Goal: Transaction & Acquisition: Purchase product/service

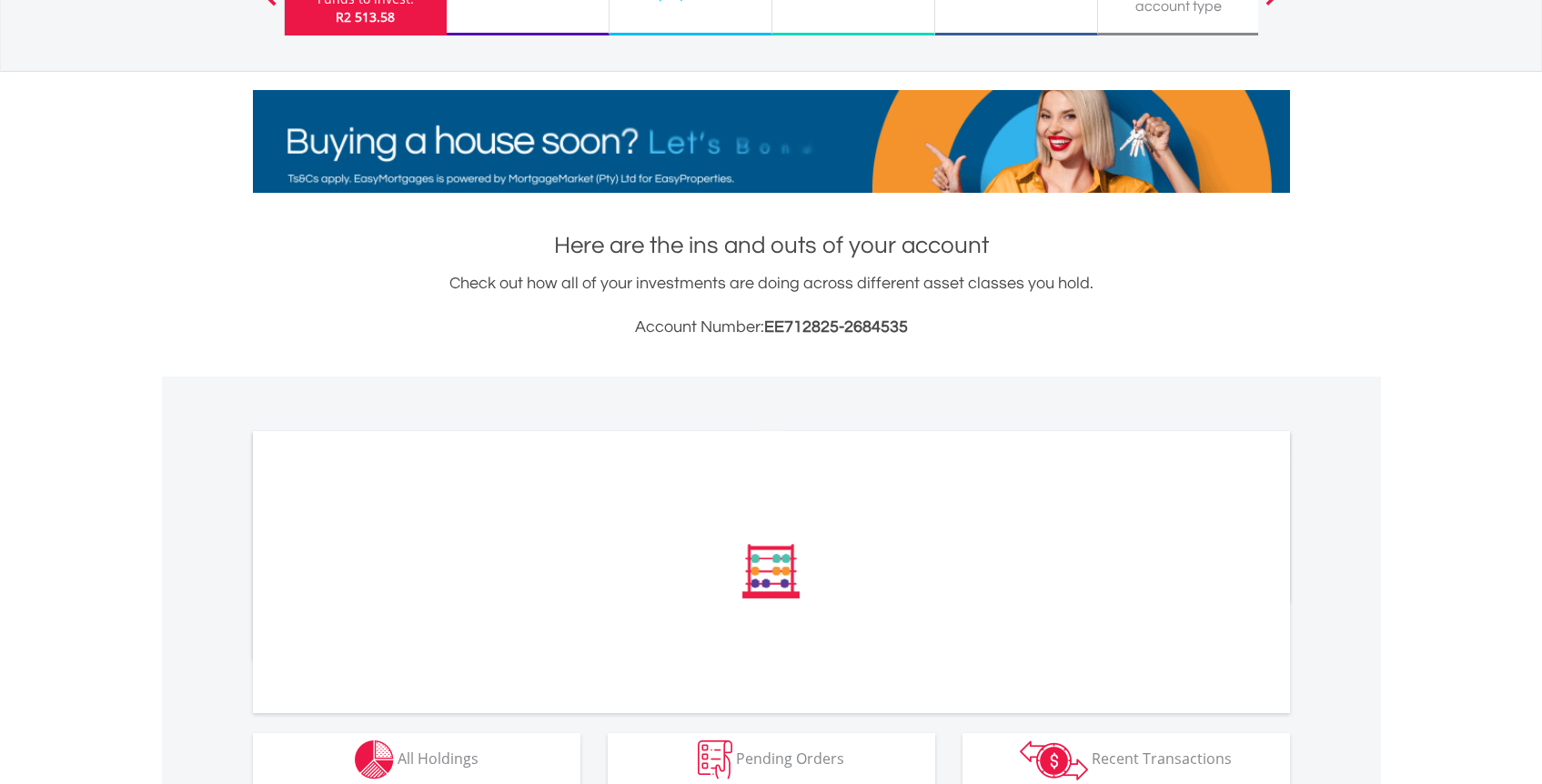
scroll to position [507, 0]
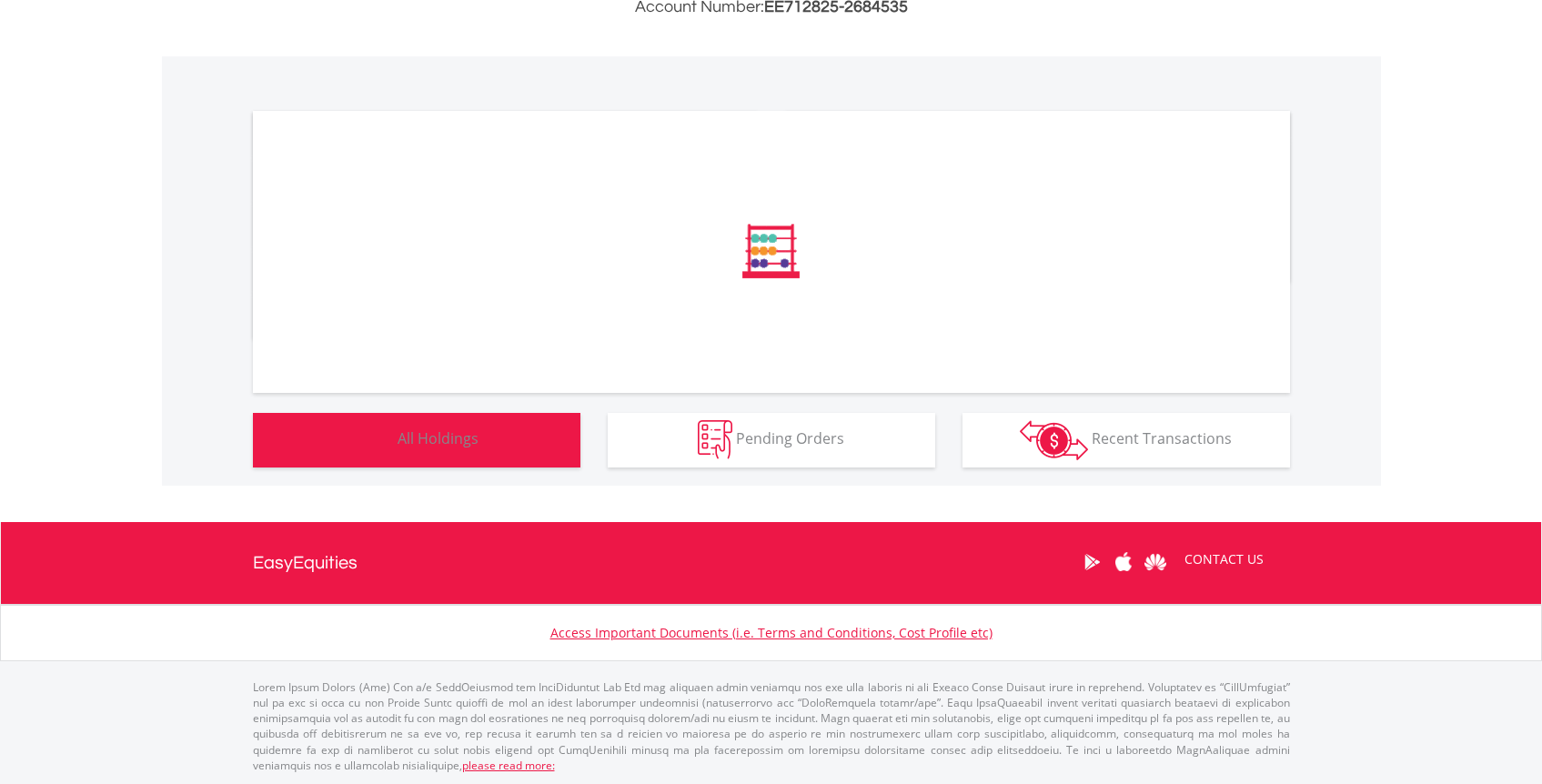
click at [562, 435] on button "Holdings All Holdings" at bounding box center [416, 439] width 328 height 54
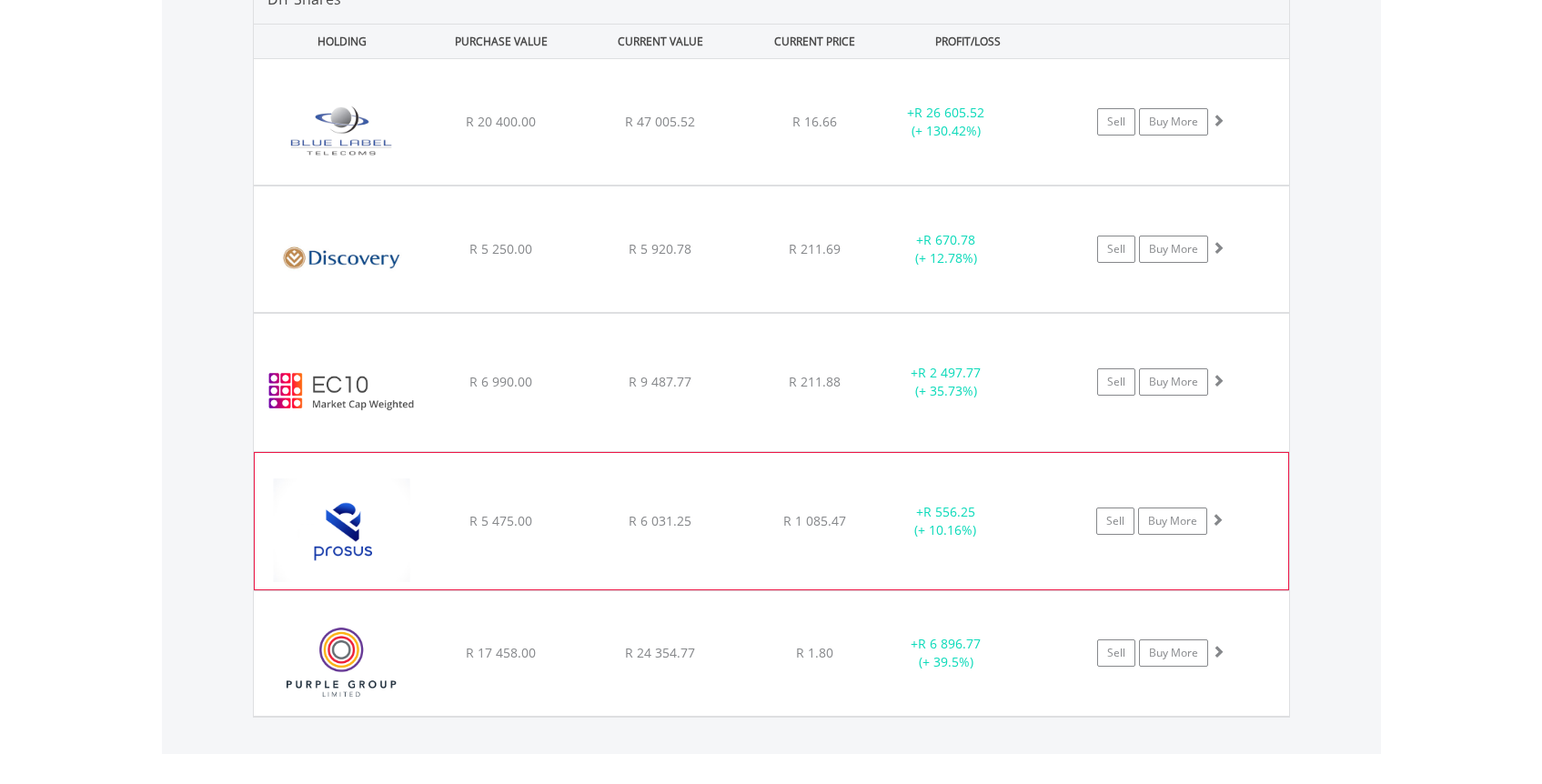
scroll to position [1456, 0]
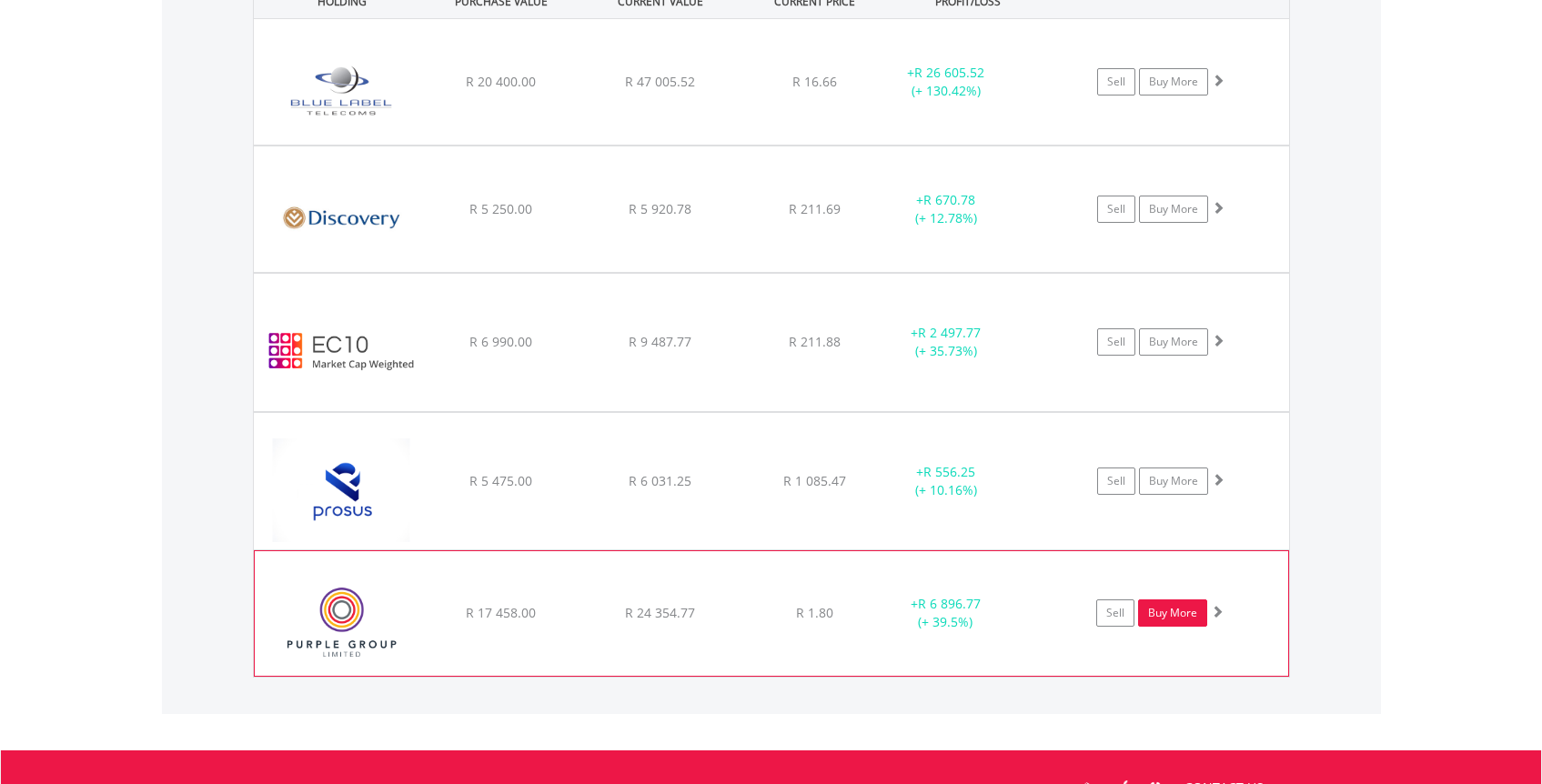
click at [1152, 615] on link "Buy More" at bounding box center [1172, 612] width 69 height 28
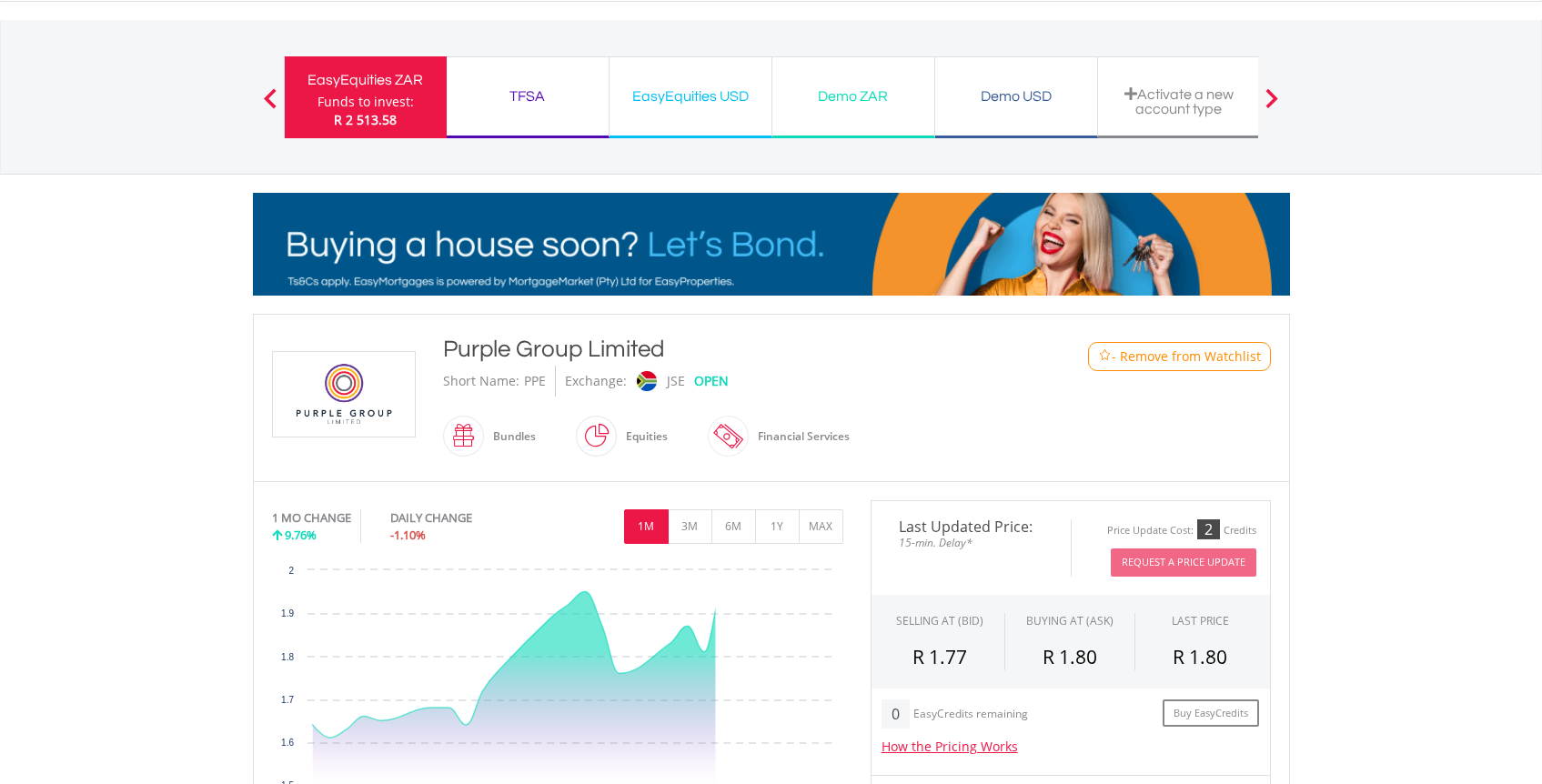
scroll to position [587, 0]
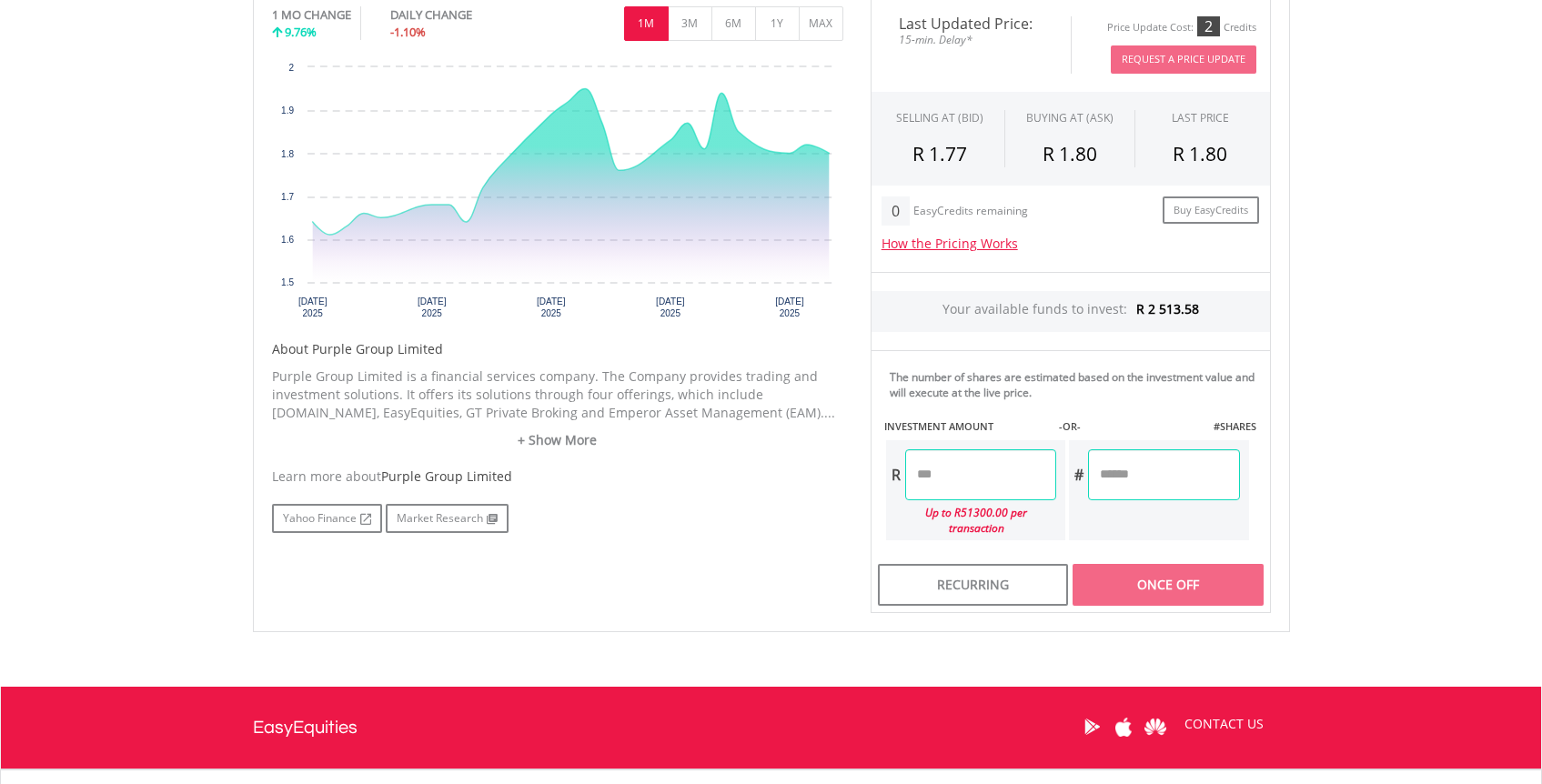
click at [910, 464] on input "number" at bounding box center [980, 475] width 151 height 51
type input "*******"
type input "*********"
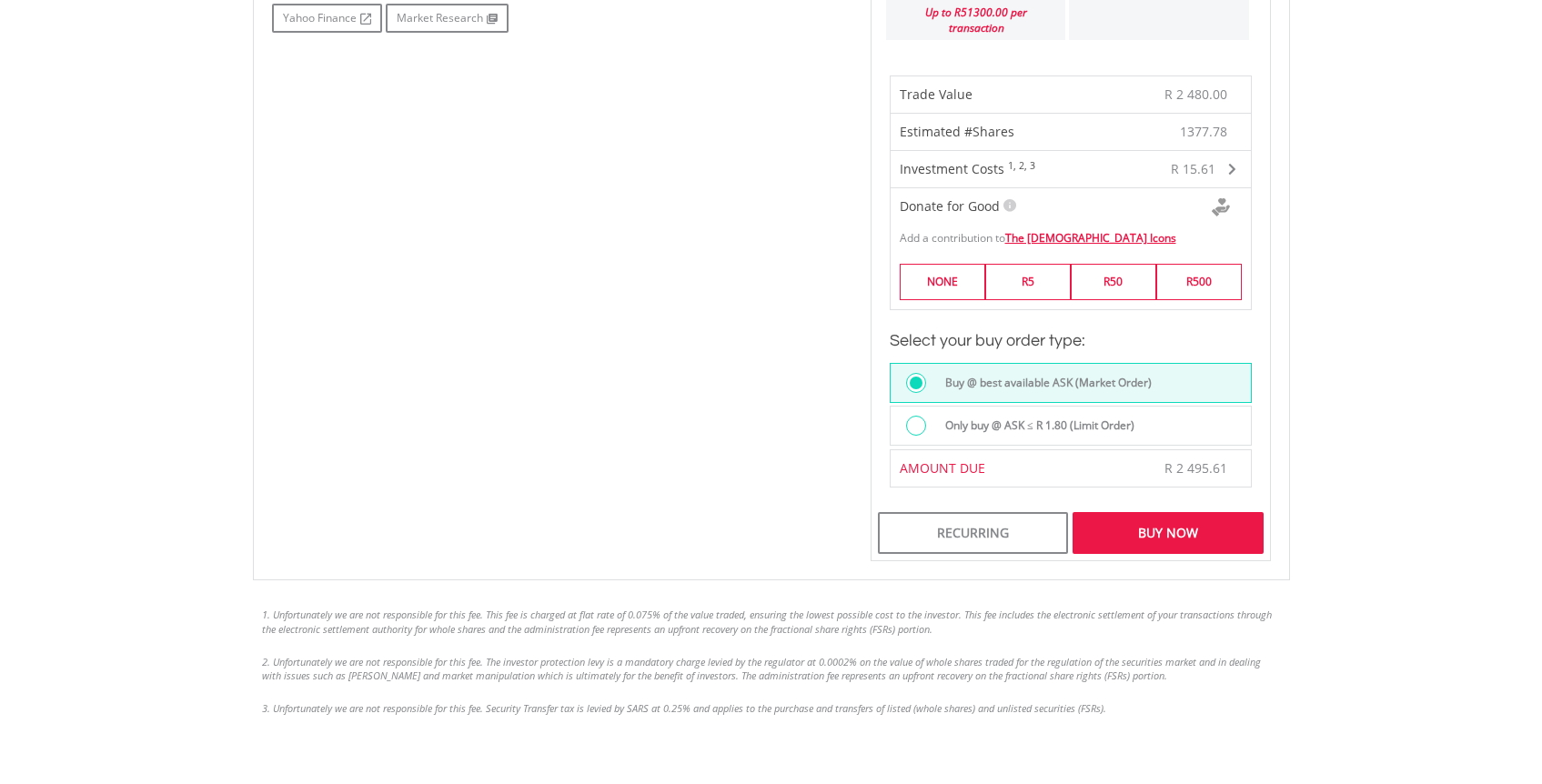
scroll to position [1241, 0]
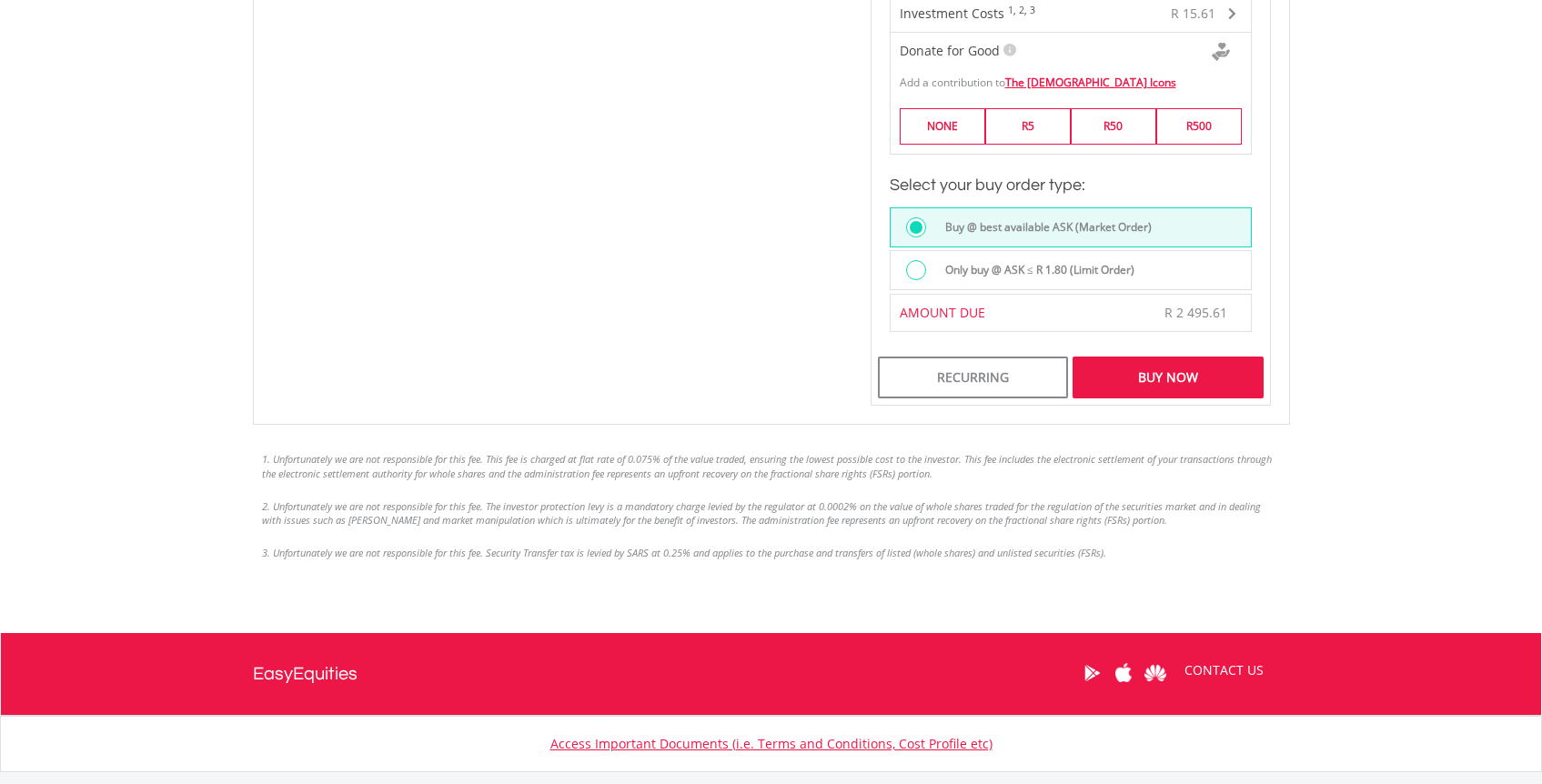
click at [1102, 365] on div "Buy Now" at bounding box center [1167, 377] width 190 height 42
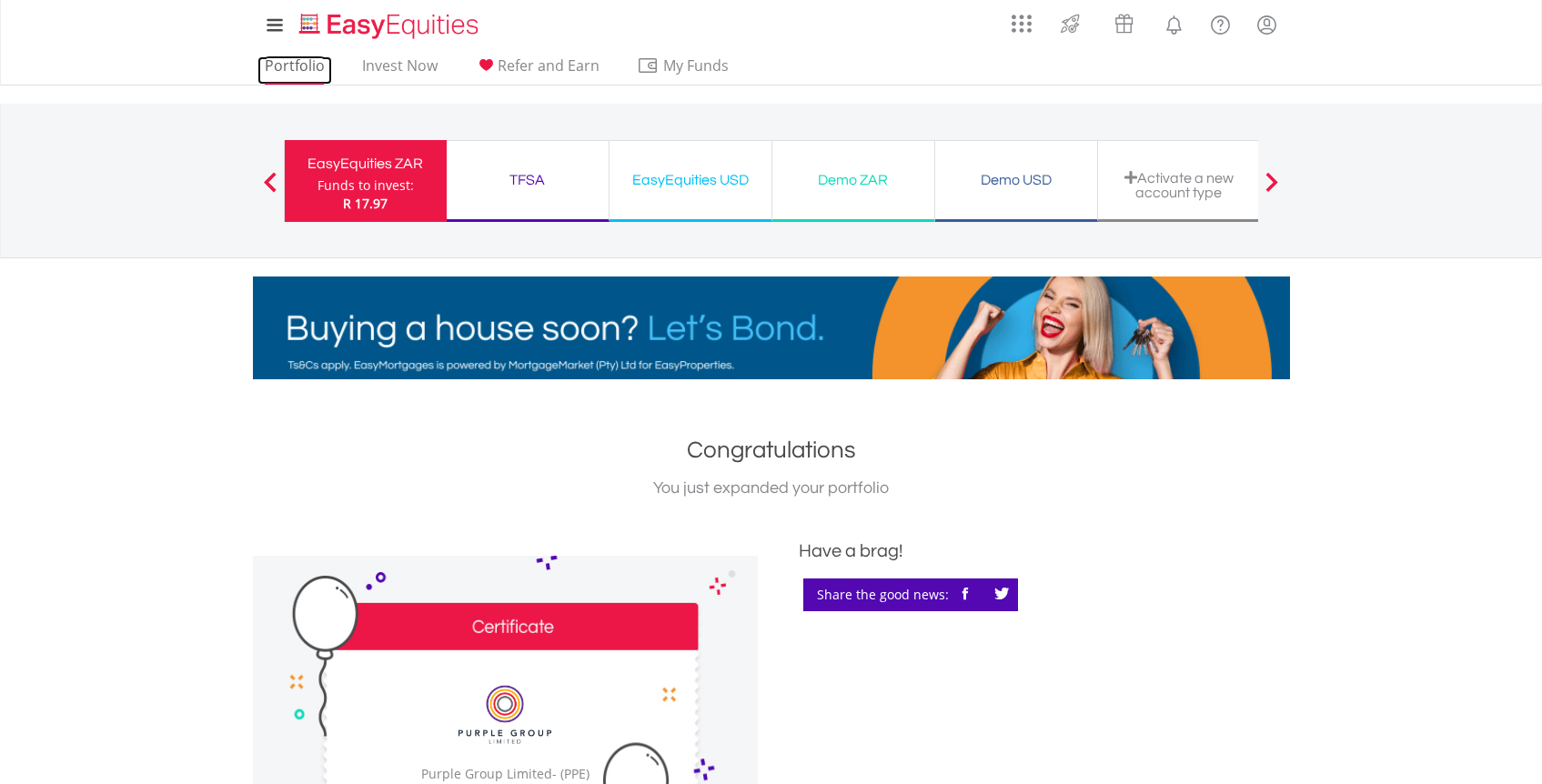
click at [294, 76] on link "Portfolio" at bounding box center [294, 70] width 75 height 28
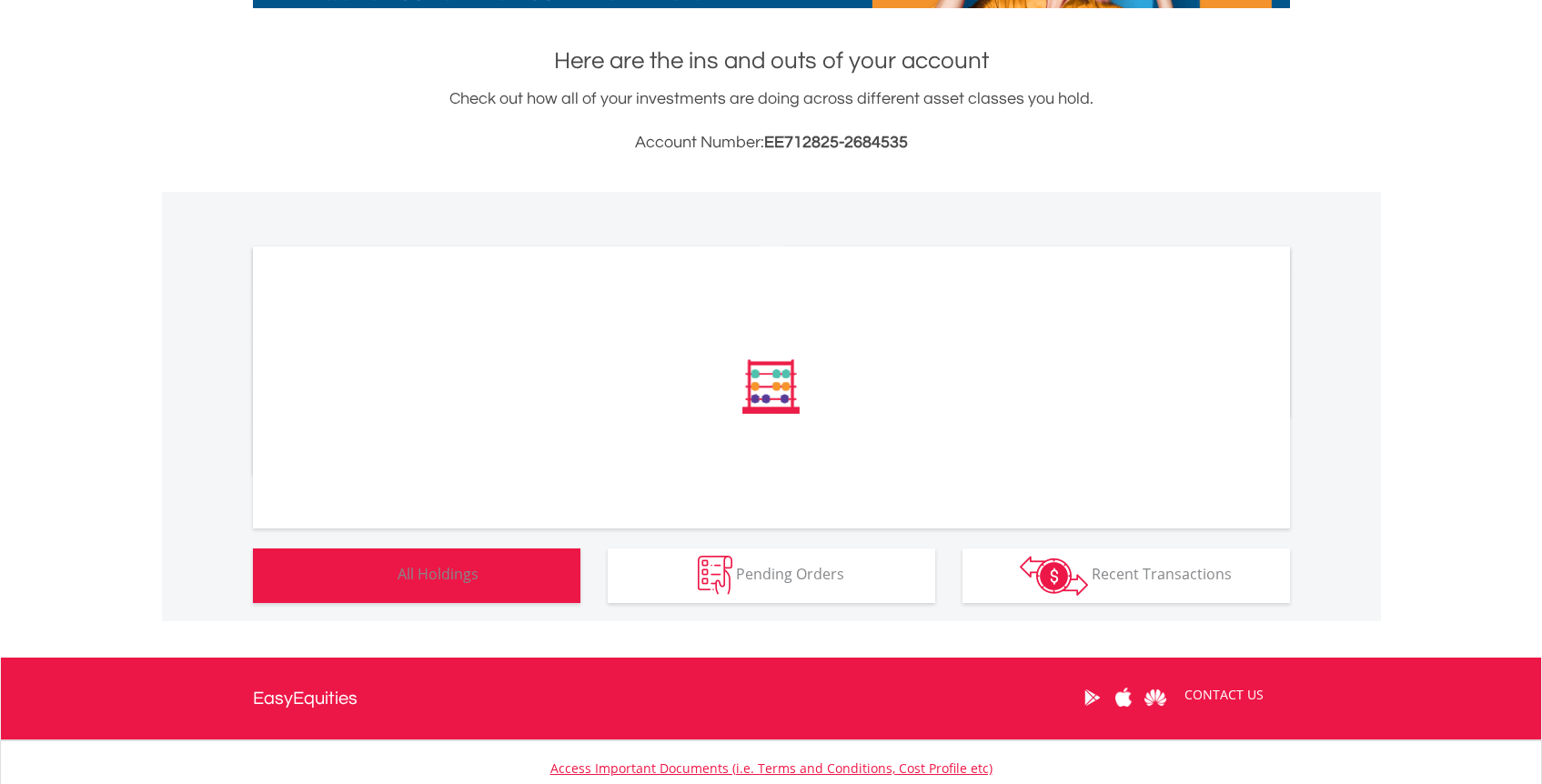
click at [546, 576] on button "Holdings All Holdings" at bounding box center [416, 575] width 328 height 54
